Goal: Task Accomplishment & Management: Use online tool/utility

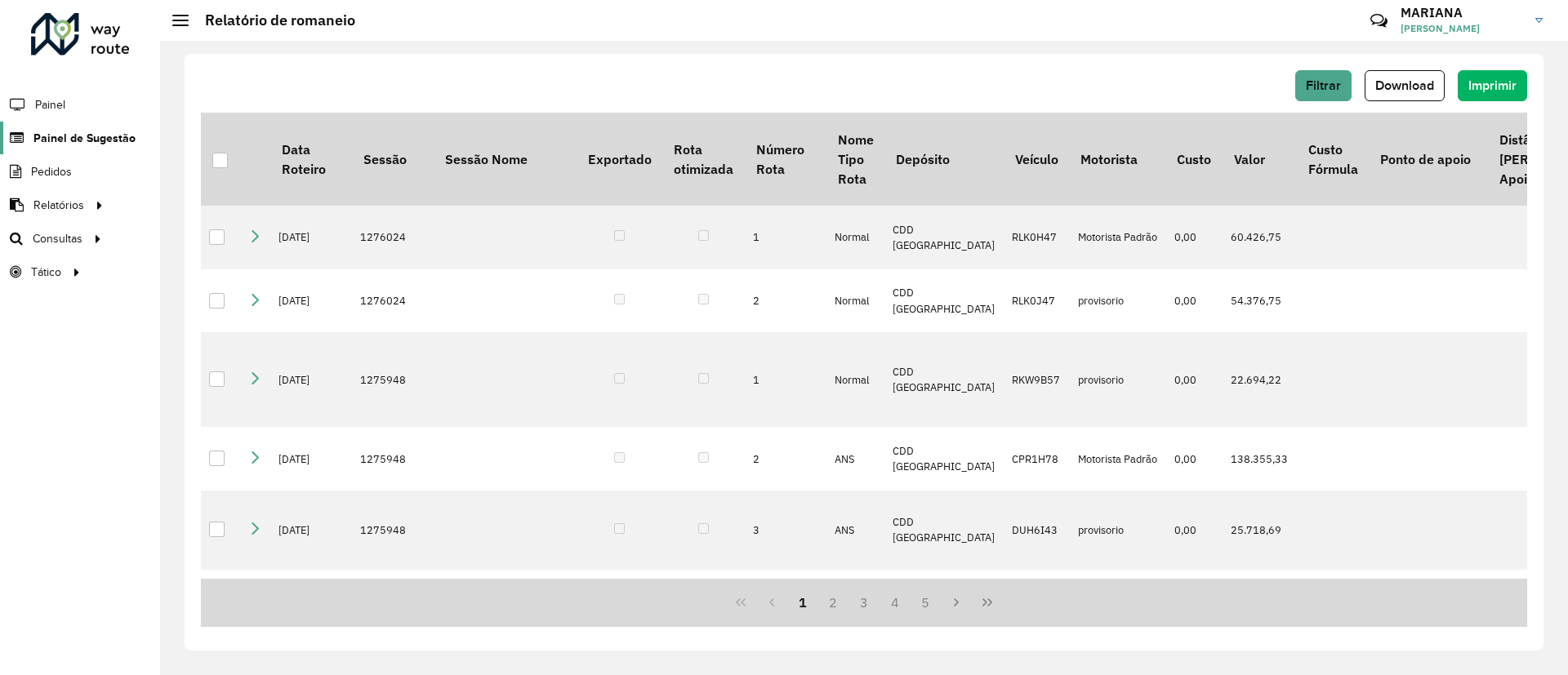
click at [68, 143] on span "Painel de Sugestão" at bounding box center [84, 138] width 102 height 17
click at [66, 135] on span "Painel de Sugestão" at bounding box center [84, 138] width 102 height 17
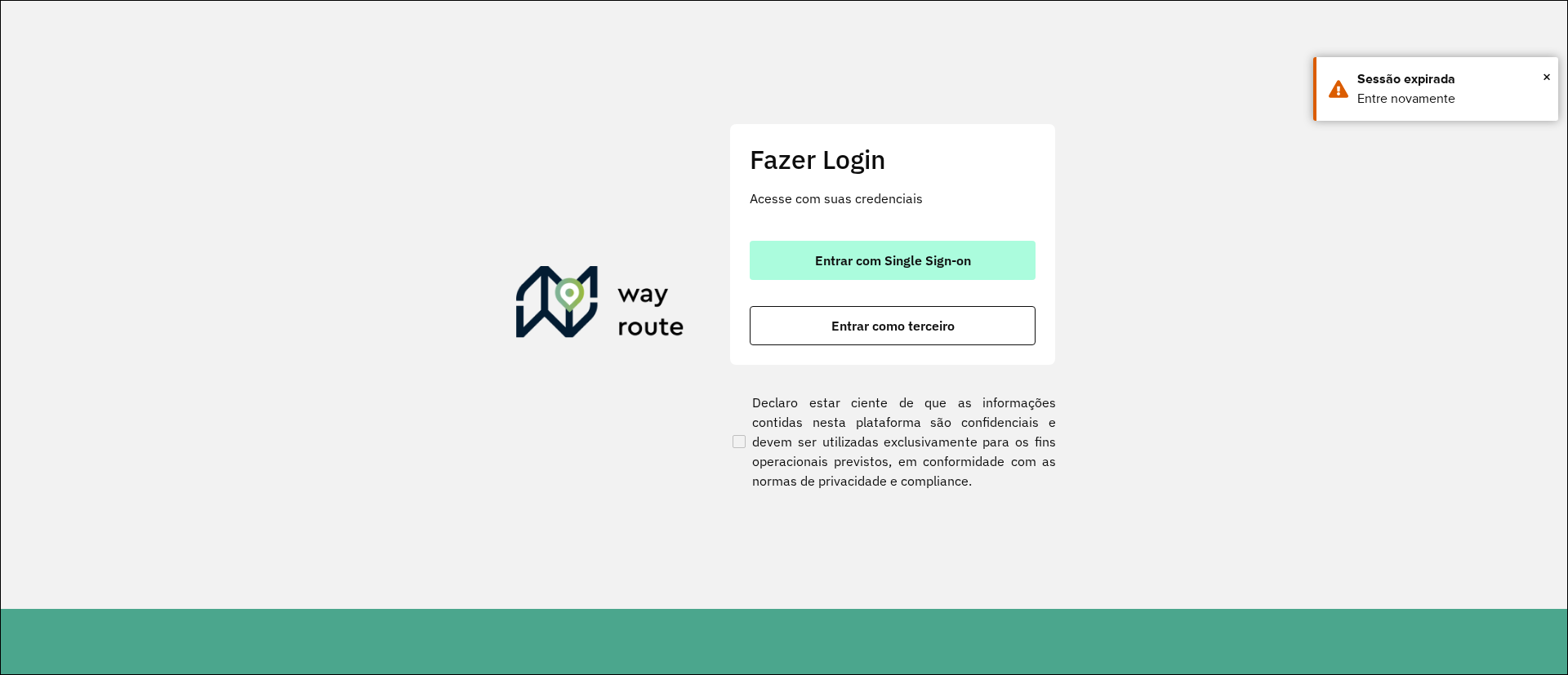
click at [911, 260] on span "Entrar com Single Sign-on" at bounding box center [893, 260] width 156 height 13
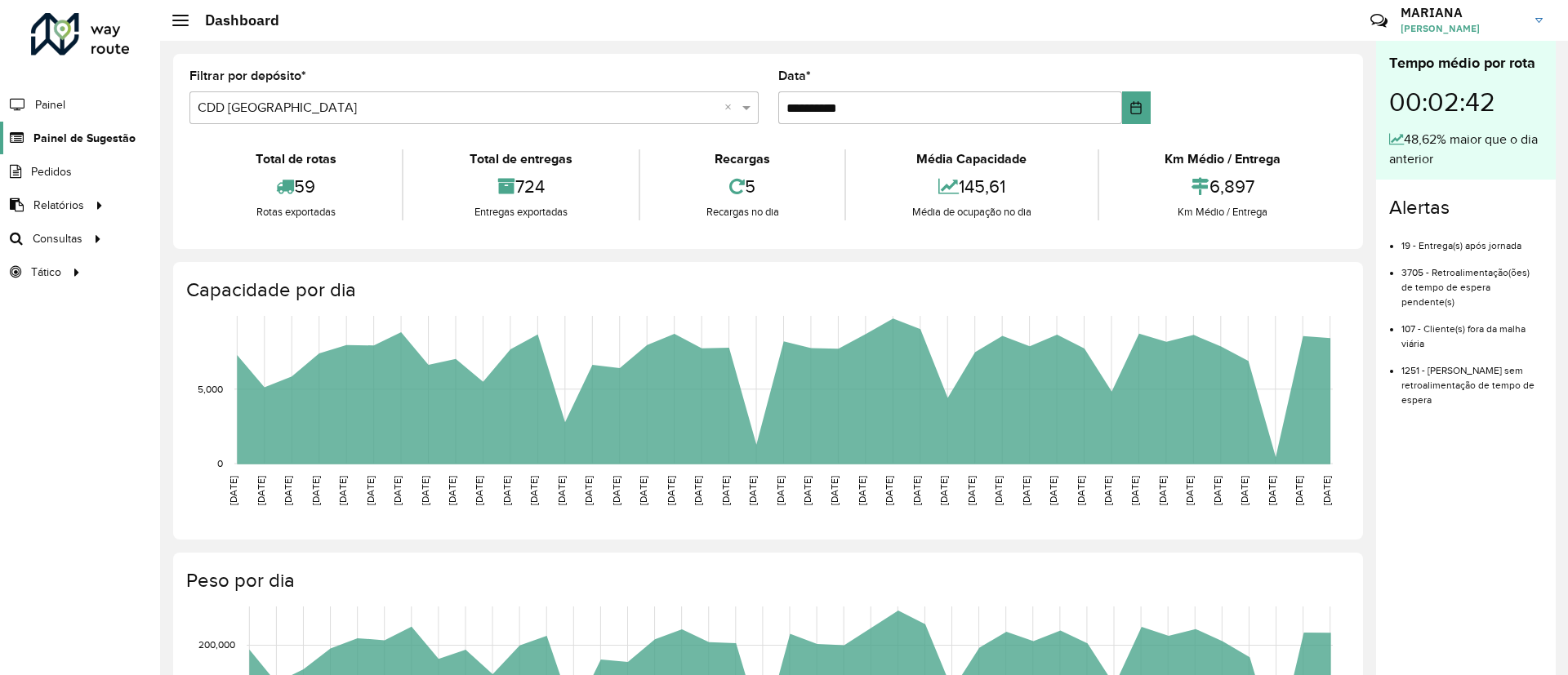
click at [55, 145] on span "Painel de Sugestão" at bounding box center [84, 138] width 102 height 17
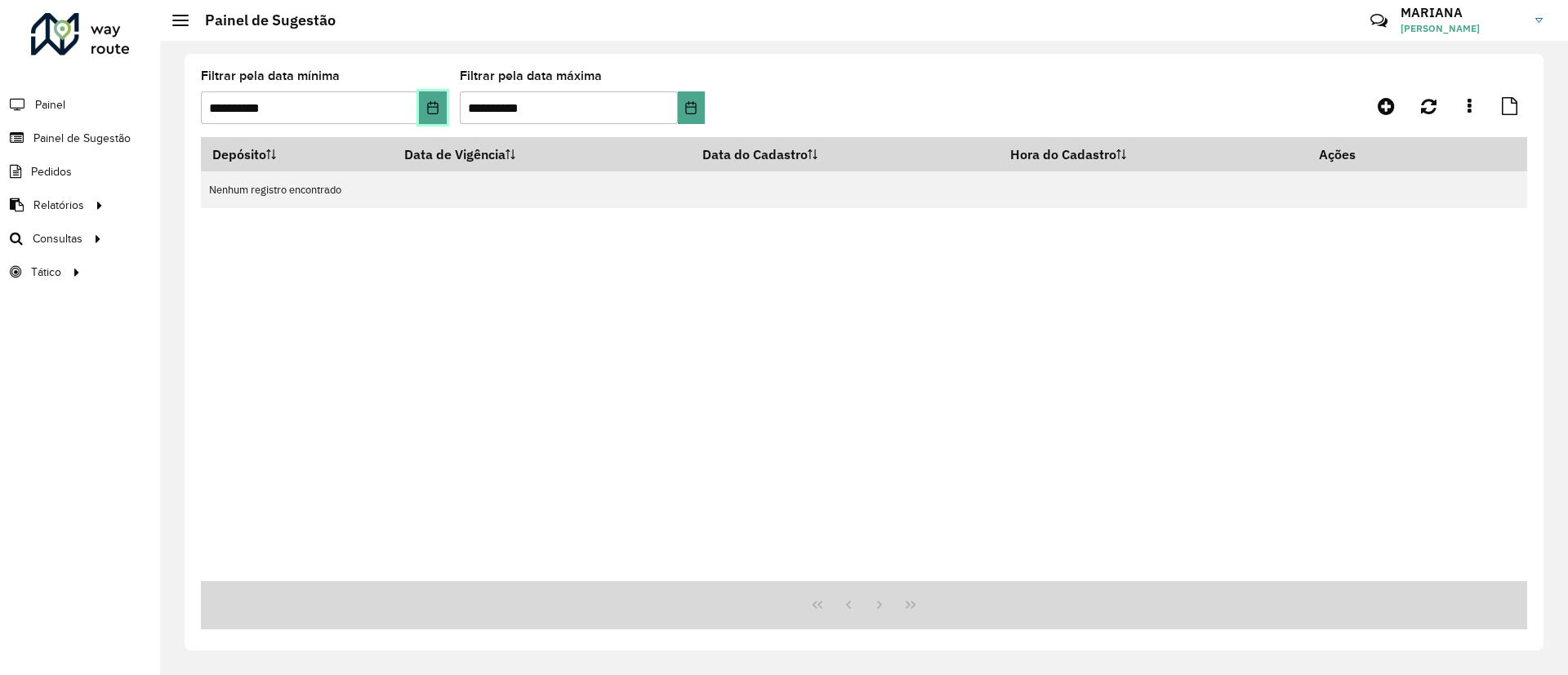
click at [429, 103] on icon "Choose Date" at bounding box center [432, 108] width 11 height 13
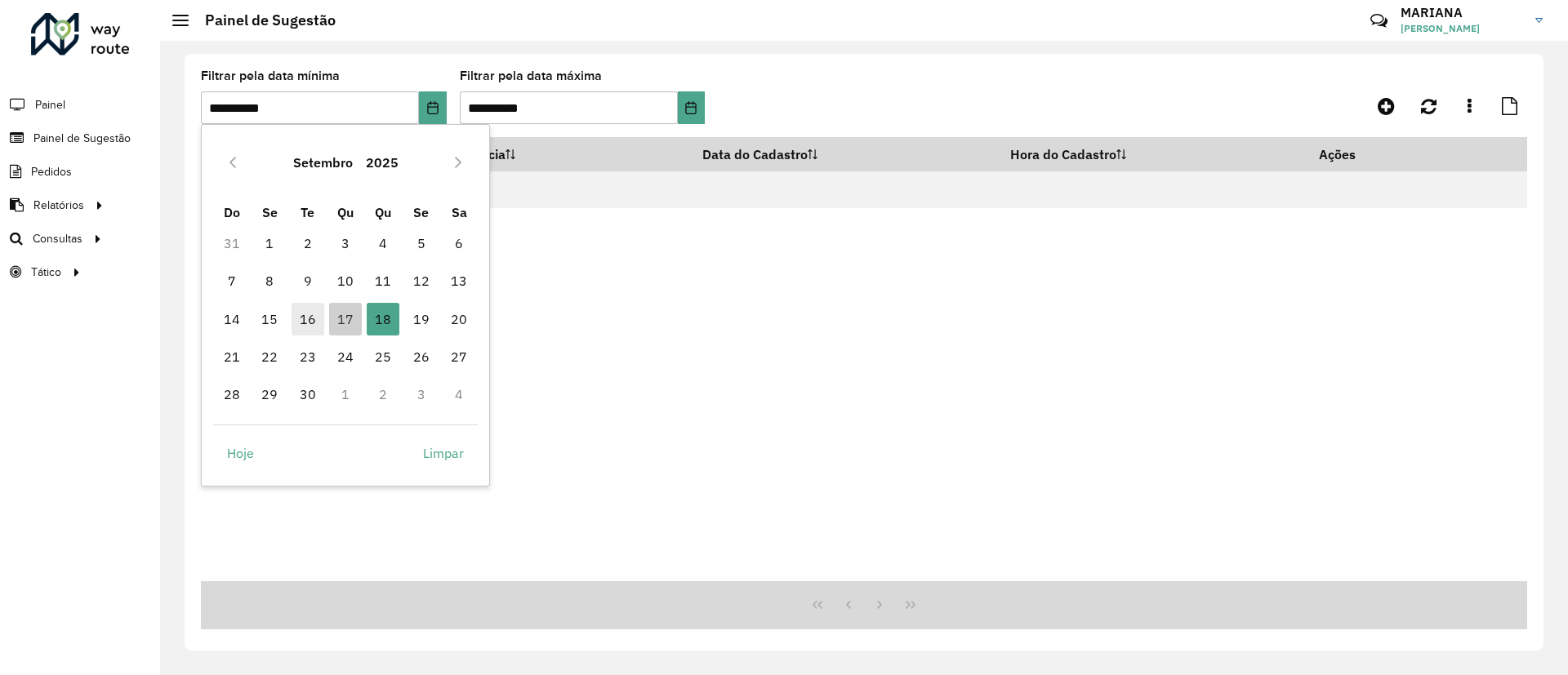
click at [315, 328] on span "16" at bounding box center [308, 319] width 33 height 33
type input "**********"
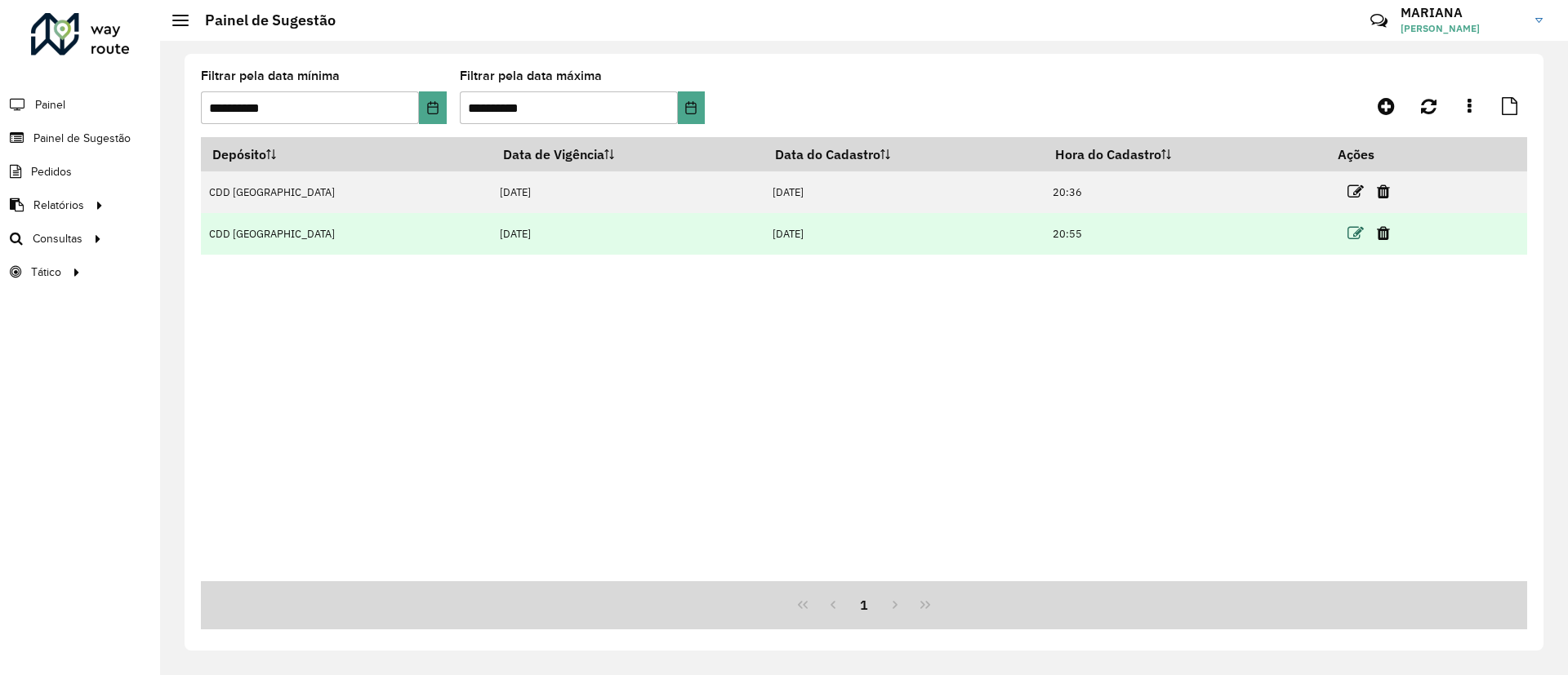
click at [1348, 238] on icon at bounding box center [1356, 233] width 16 height 16
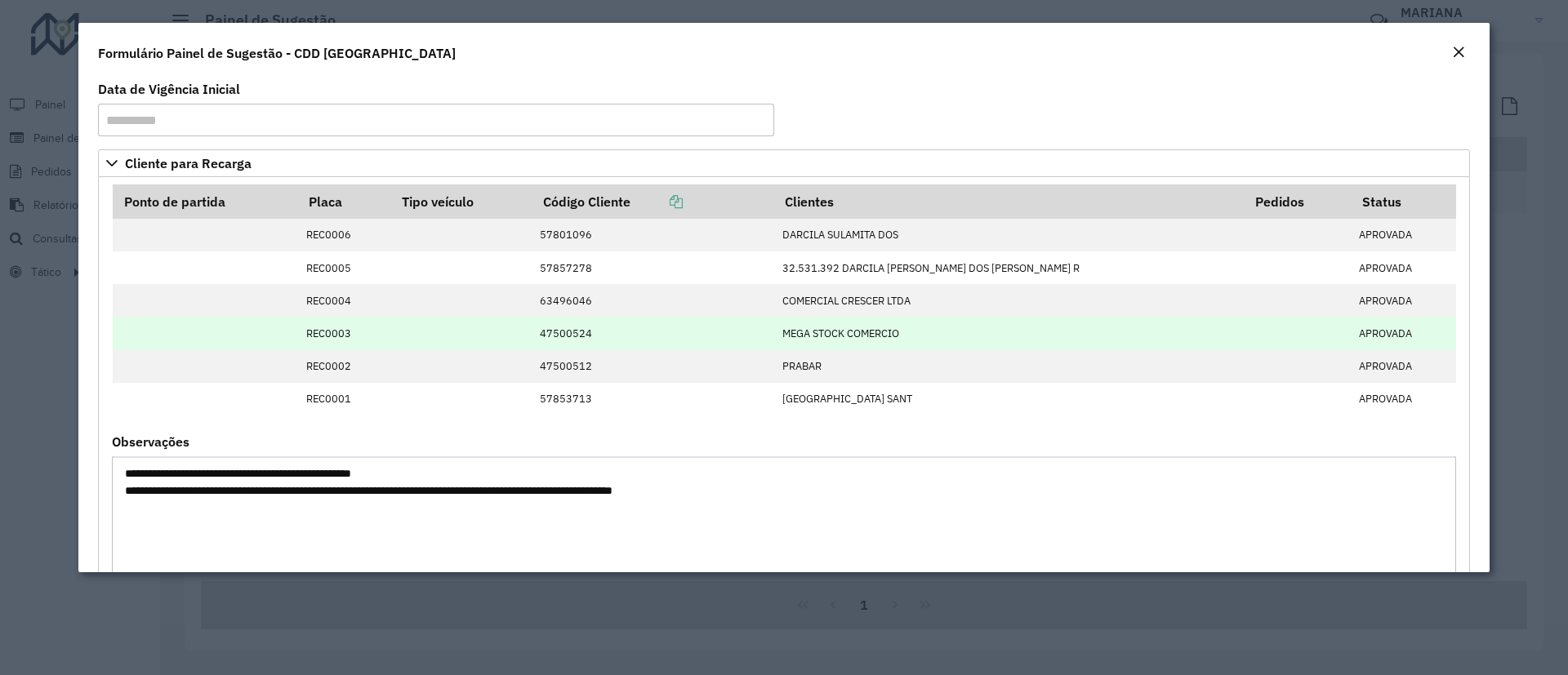
scroll to position [122, 0]
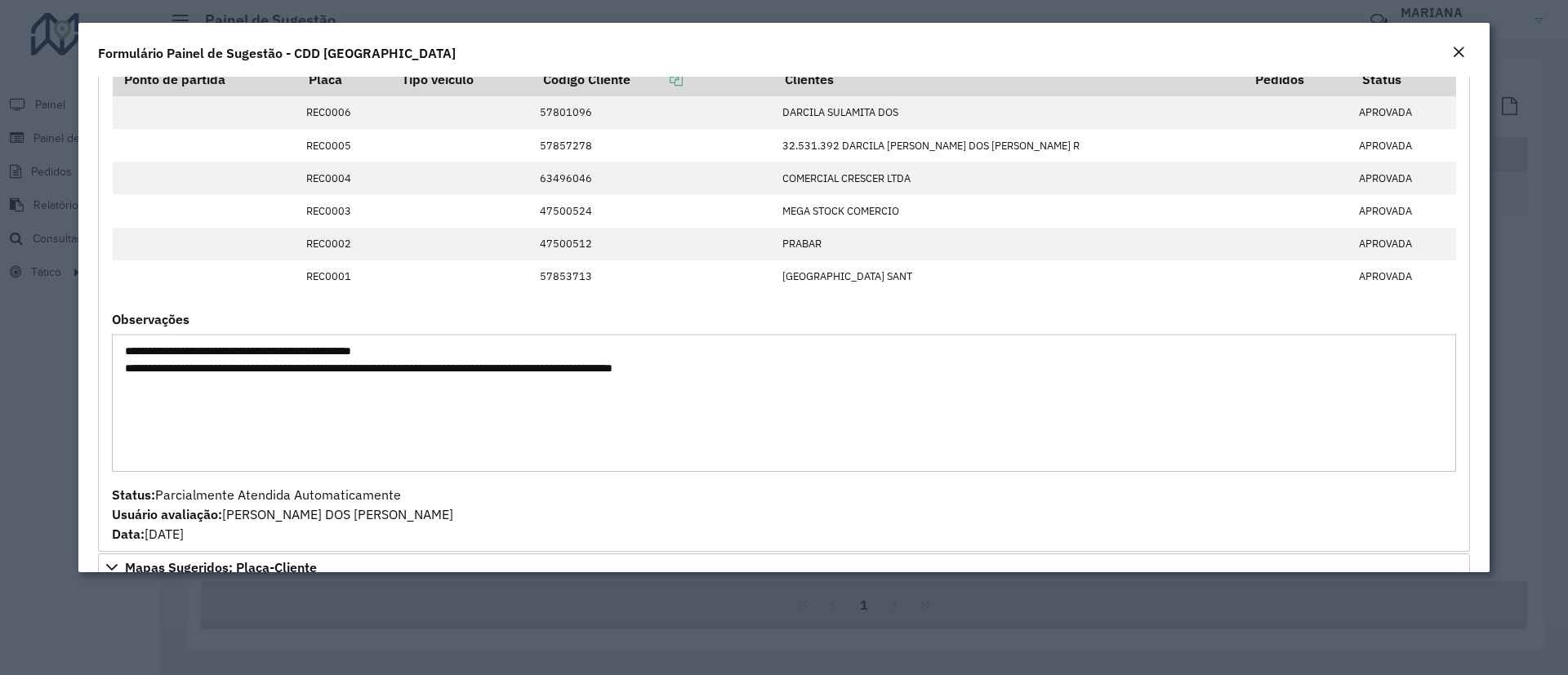
click at [610, 415] on textarea "**********" at bounding box center [784, 403] width 1344 height 138
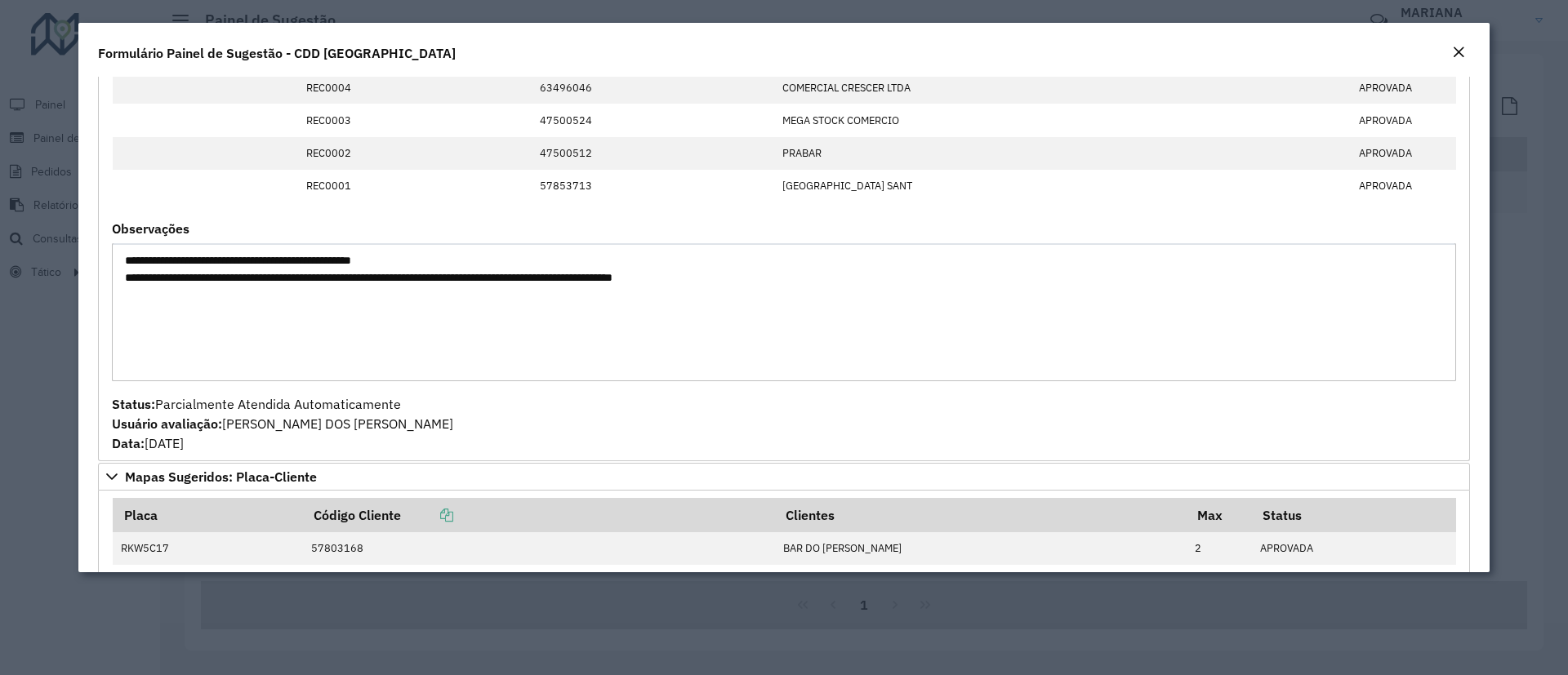
scroll to position [245, 0]
